Goal: Transaction & Acquisition: Book appointment/travel/reservation

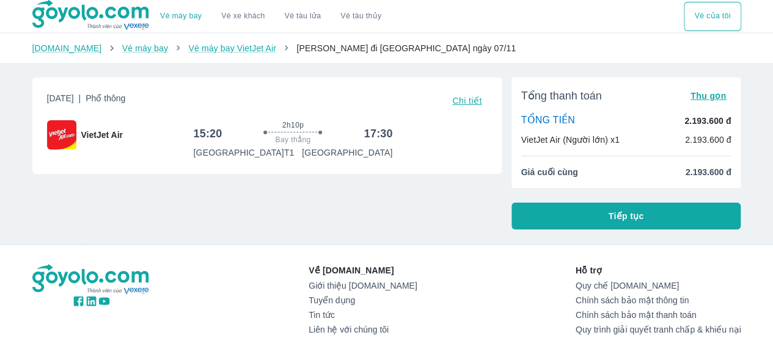
click at [580, 213] on button "Tiếp tục" at bounding box center [626, 216] width 230 height 27
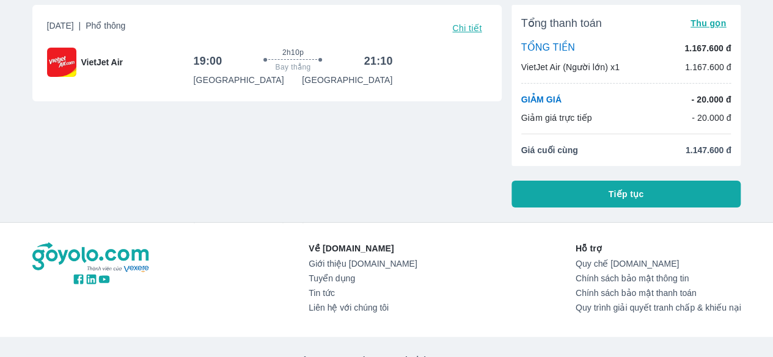
scroll to position [73, 0]
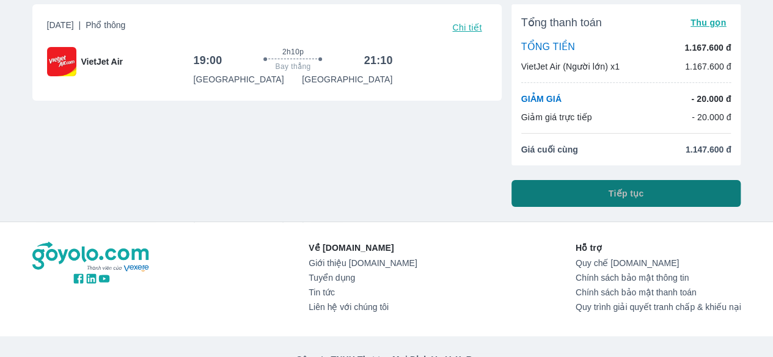
click at [604, 197] on button "Tiếp tục" at bounding box center [626, 193] width 230 height 27
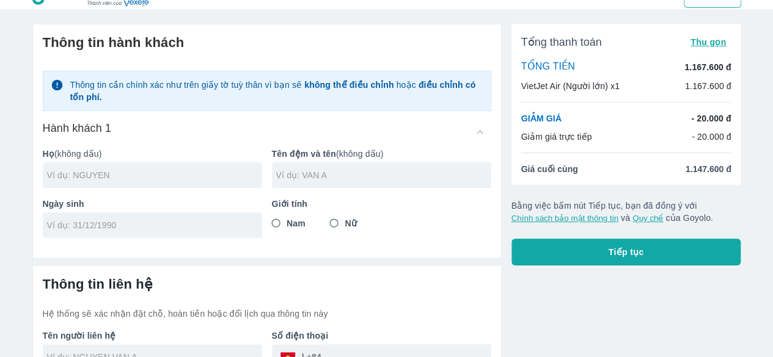
scroll to position [95, 0]
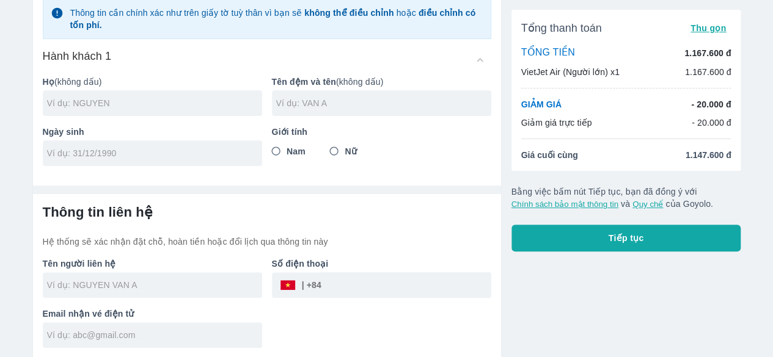
click at [211, 97] on input "text" at bounding box center [154, 103] width 215 height 12
type input "HUYNH"
click at [302, 111] on div at bounding box center [381, 103] width 219 height 26
type input "[PERSON_NAME]"
click at [114, 150] on input "tel" at bounding box center [148, 153] width 203 height 12
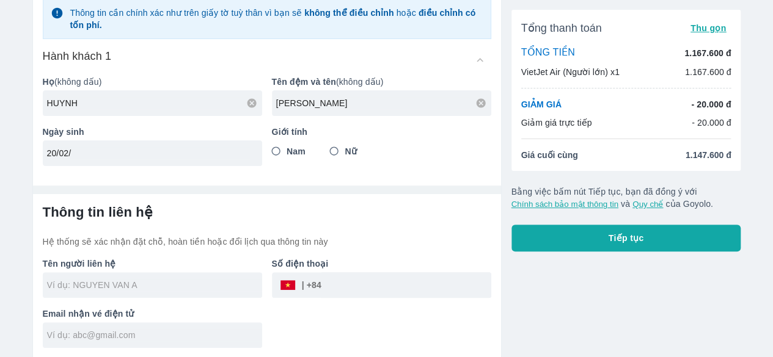
click at [93, 156] on input "20/02/" at bounding box center [148, 153] width 203 height 12
type input "[DATE]"
click at [334, 146] on input "Nữ" at bounding box center [334, 152] width 22 height 22
radio input "true"
click at [156, 277] on div at bounding box center [152, 285] width 219 height 26
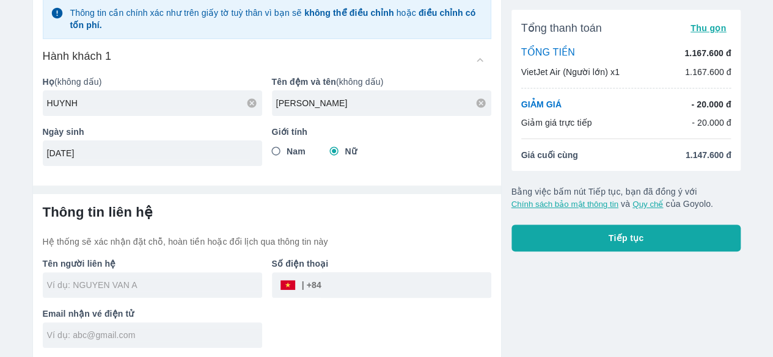
type input "HUYNH"
type input "[PERSON_NAME]"
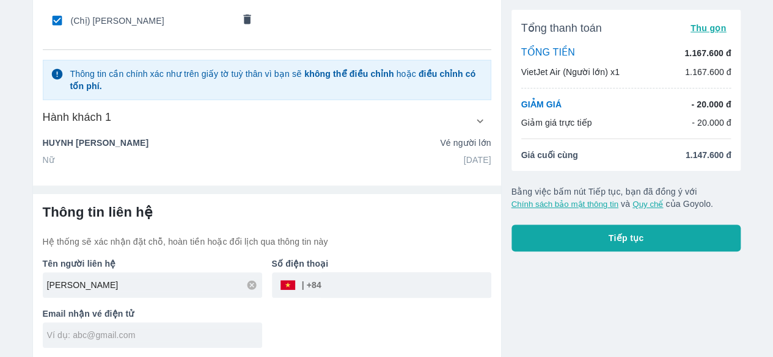
click at [348, 288] on input "tel" at bounding box center [406, 285] width 170 height 29
type input "813962048"
click at [173, 329] on input "text" at bounding box center [154, 335] width 215 height 12
type input "C"
type input "[EMAIL_ADDRESS][DOMAIN_NAME]"
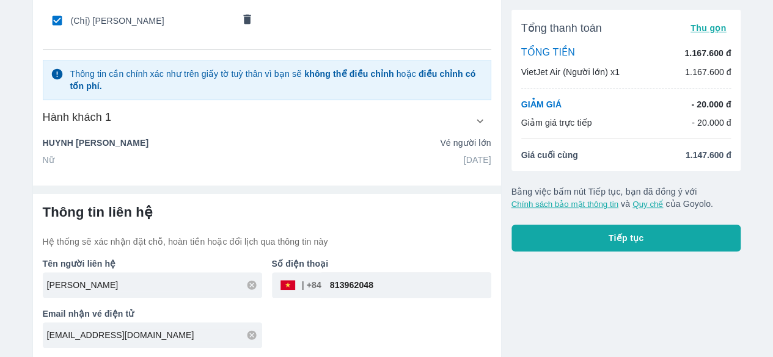
click at [586, 249] on button "Tiếp tục" at bounding box center [626, 238] width 230 height 27
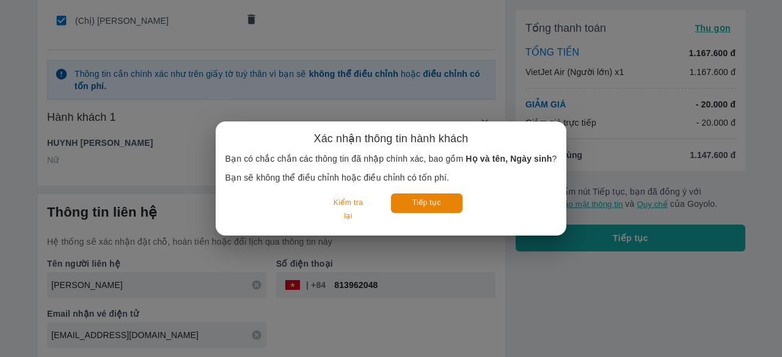
click at [432, 213] on button "Tiếp tục" at bounding box center [426, 203] width 71 height 19
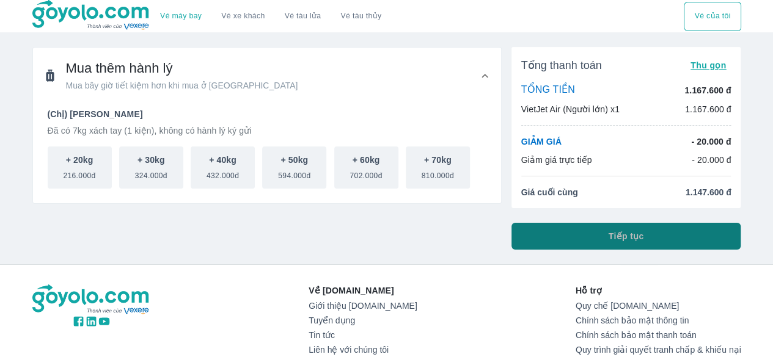
click at [590, 244] on button "Tiếp tục" at bounding box center [626, 236] width 230 height 27
